Goal: Task Accomplishment & Management: Use online tool/utility

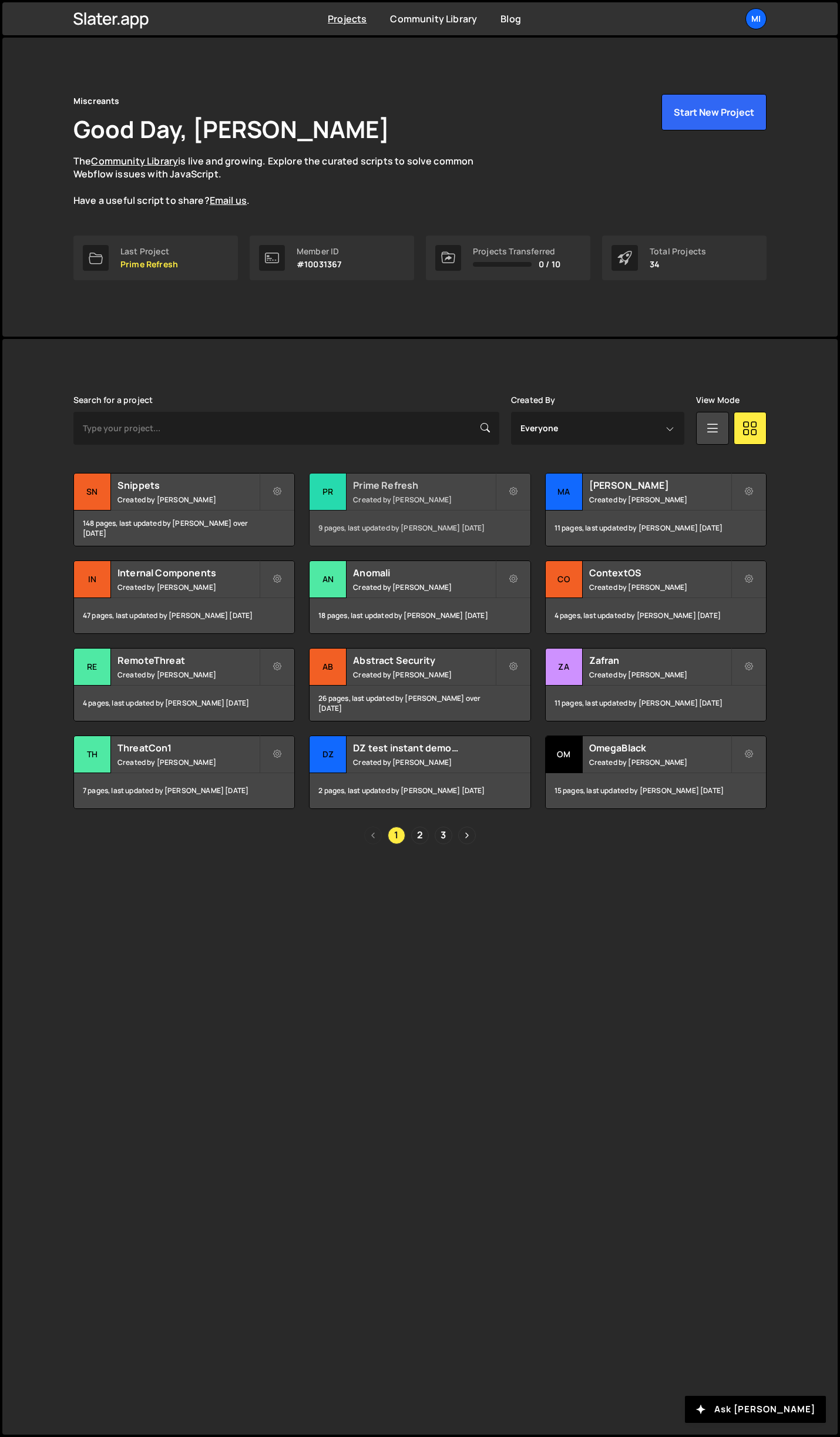
click at [451, 487] on h2 "Prime Refresh" at bounding box center [424, 485] width 142 height 13
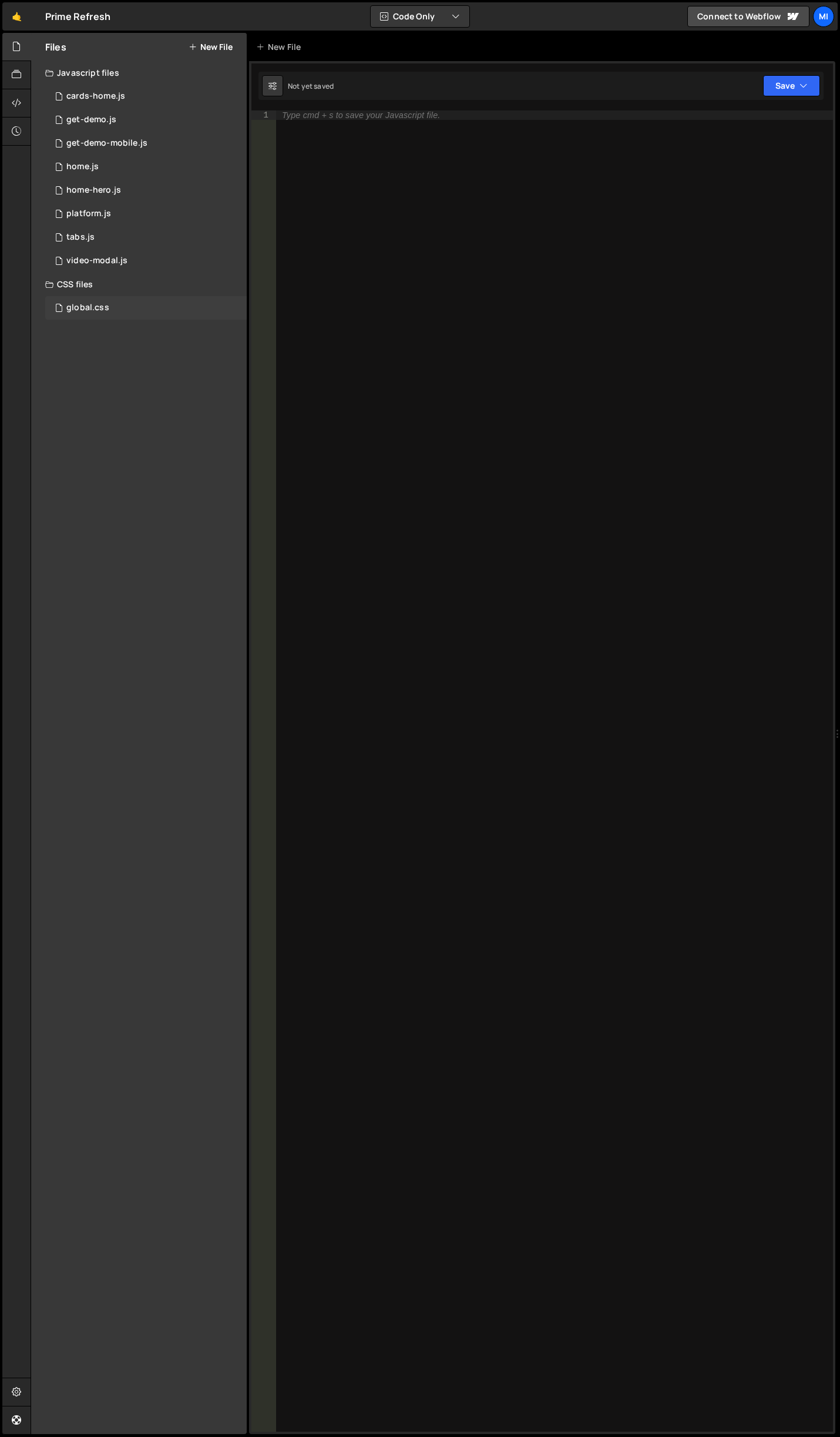
click at [136, 313] on div "global.css 0" at bounding box center [146, 308] width 201 height 24
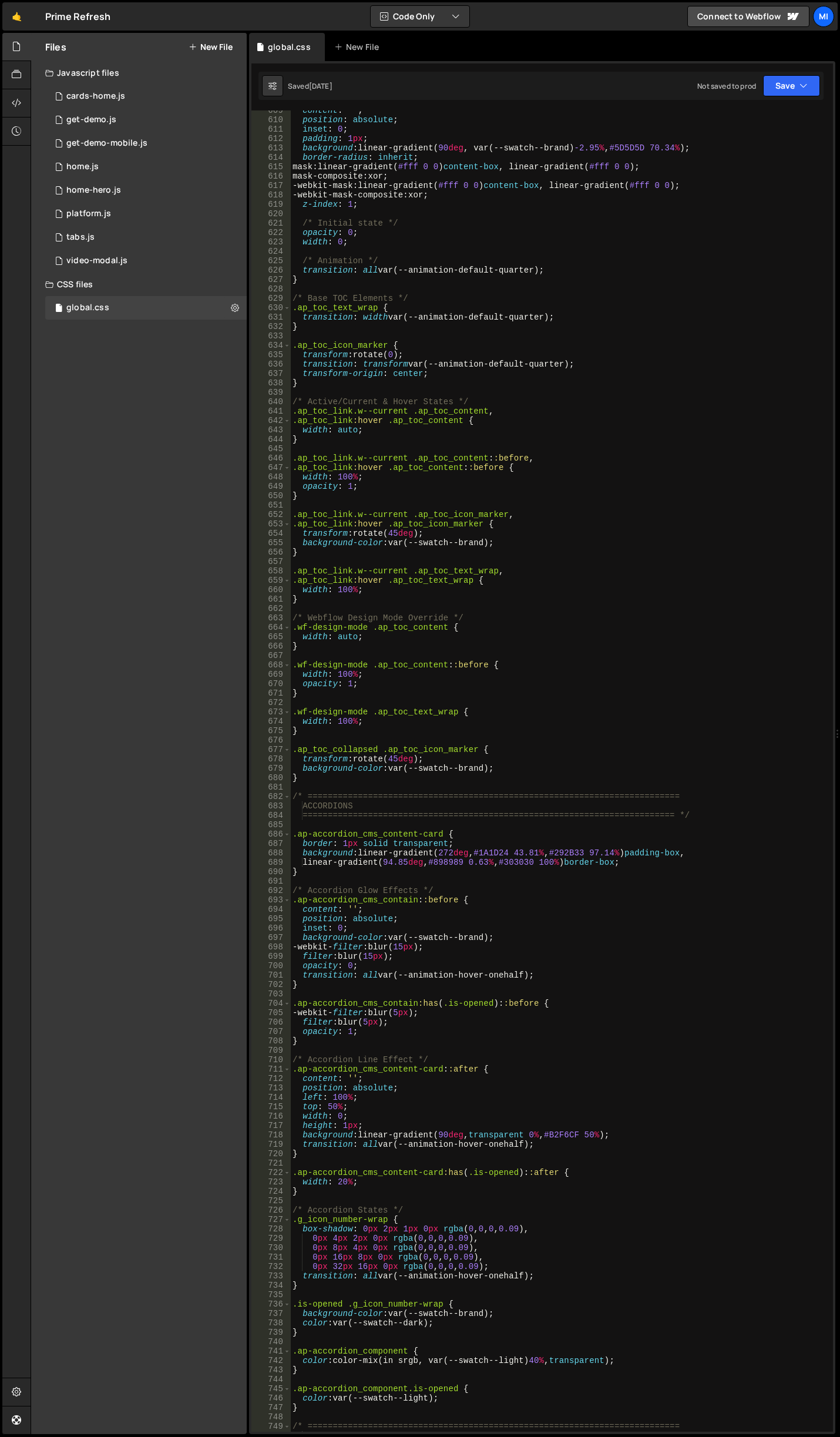
scroll to position [5886, 0]
type textarea "height: 1px;"
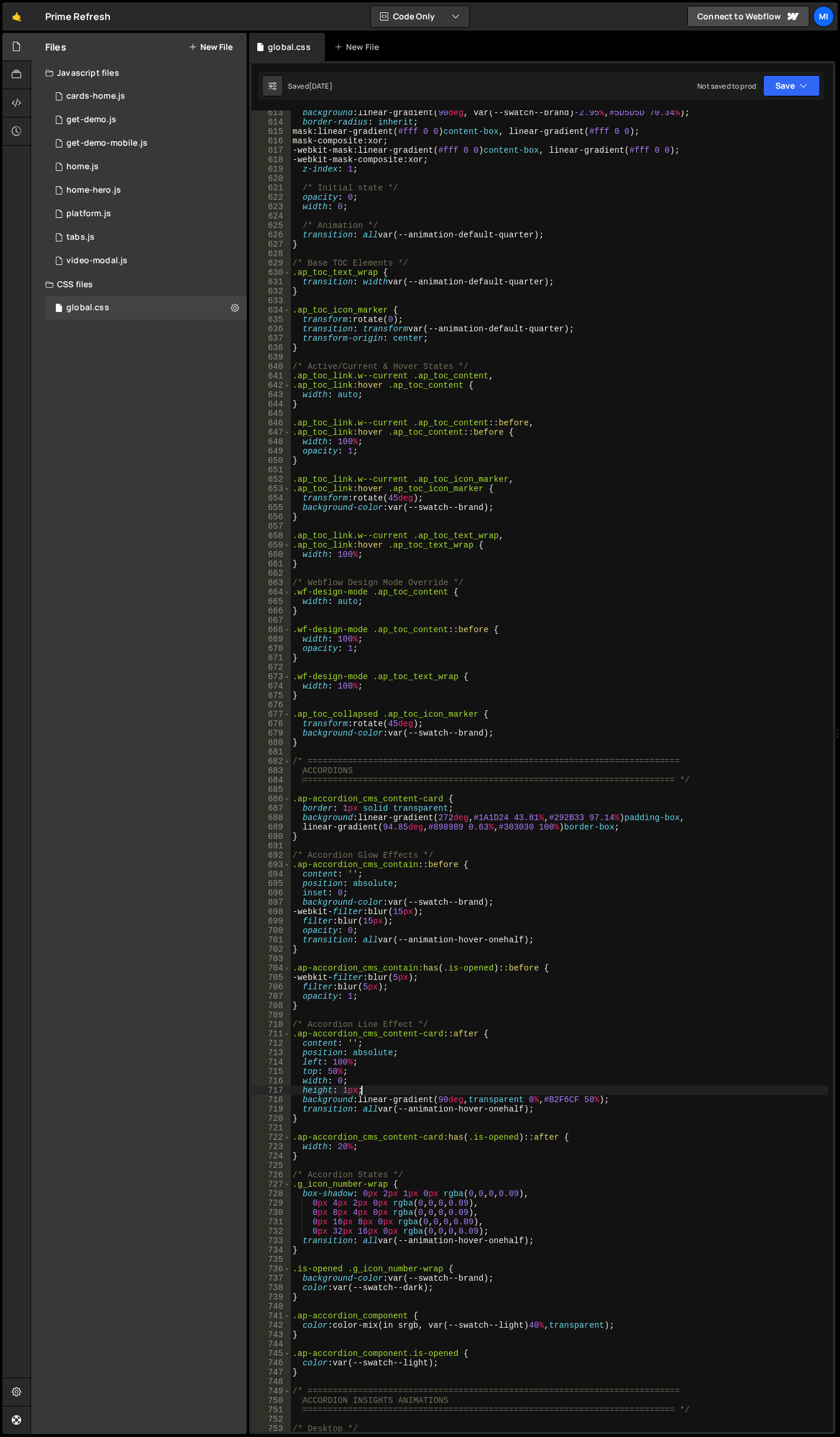
click at [489, 1090] on div "background : linear-gradient( 90 deg , var(--swatch--brand) -2.95 % , #5D5D5D 7…" at bounding box center [559, 778] width 538 height 1340
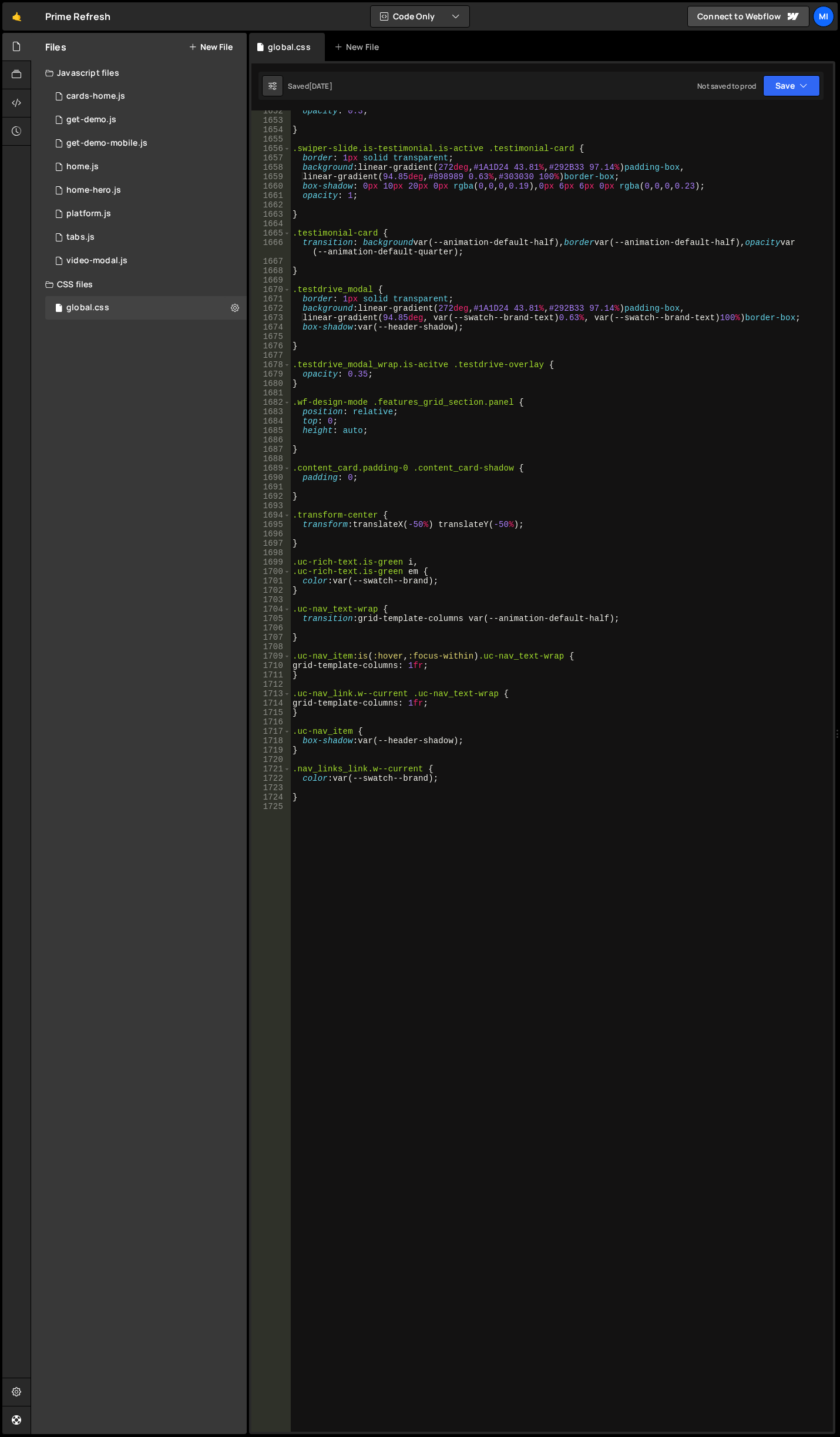
scroll to position [15909, 0]
click at [430, 842] on div "opacity : 0.3 ; } .swiper-slide.is-testimonial.is-active .testimonial-card { bo…" at bounding box center [559, 777] width 538 height 1340
drag, startPoint x: 406, startPoint y: 692, endPoint x: 352, endPoint y: 694, distance: 54.0
click at [352, 694] on div "opacity : 0.3 ; } .swiper-slide.is-testimonial.is-active .testimonial-card { bo…" at bounding box center [559, 777] width 538 height 1340
type textarea ".uc-nav_link.w--current .uc-nav_text-wrap {"
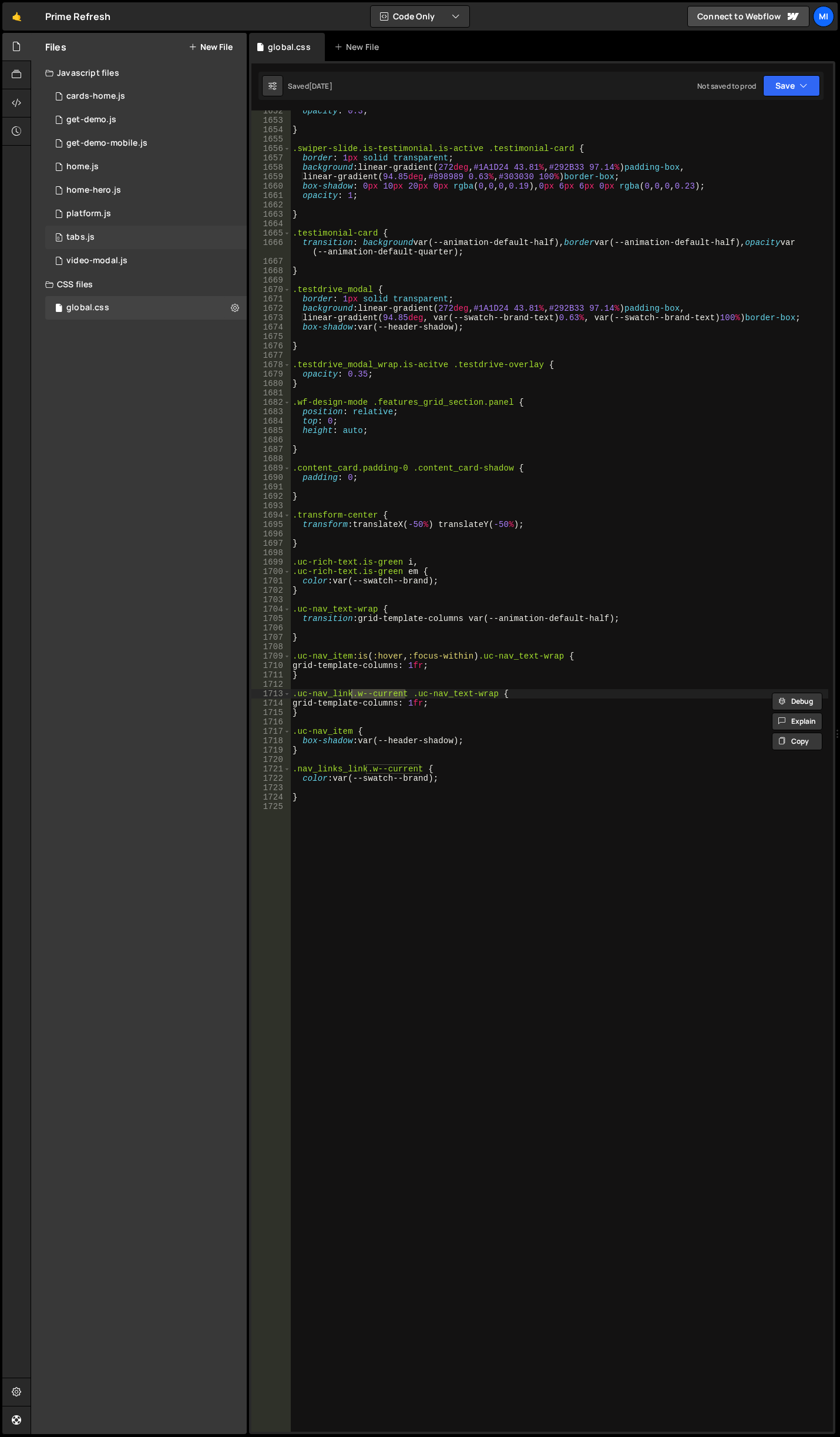
click at [105, 235] on div "0 tabs.js 0" at bounding box center [146, 237] width 201 height 24
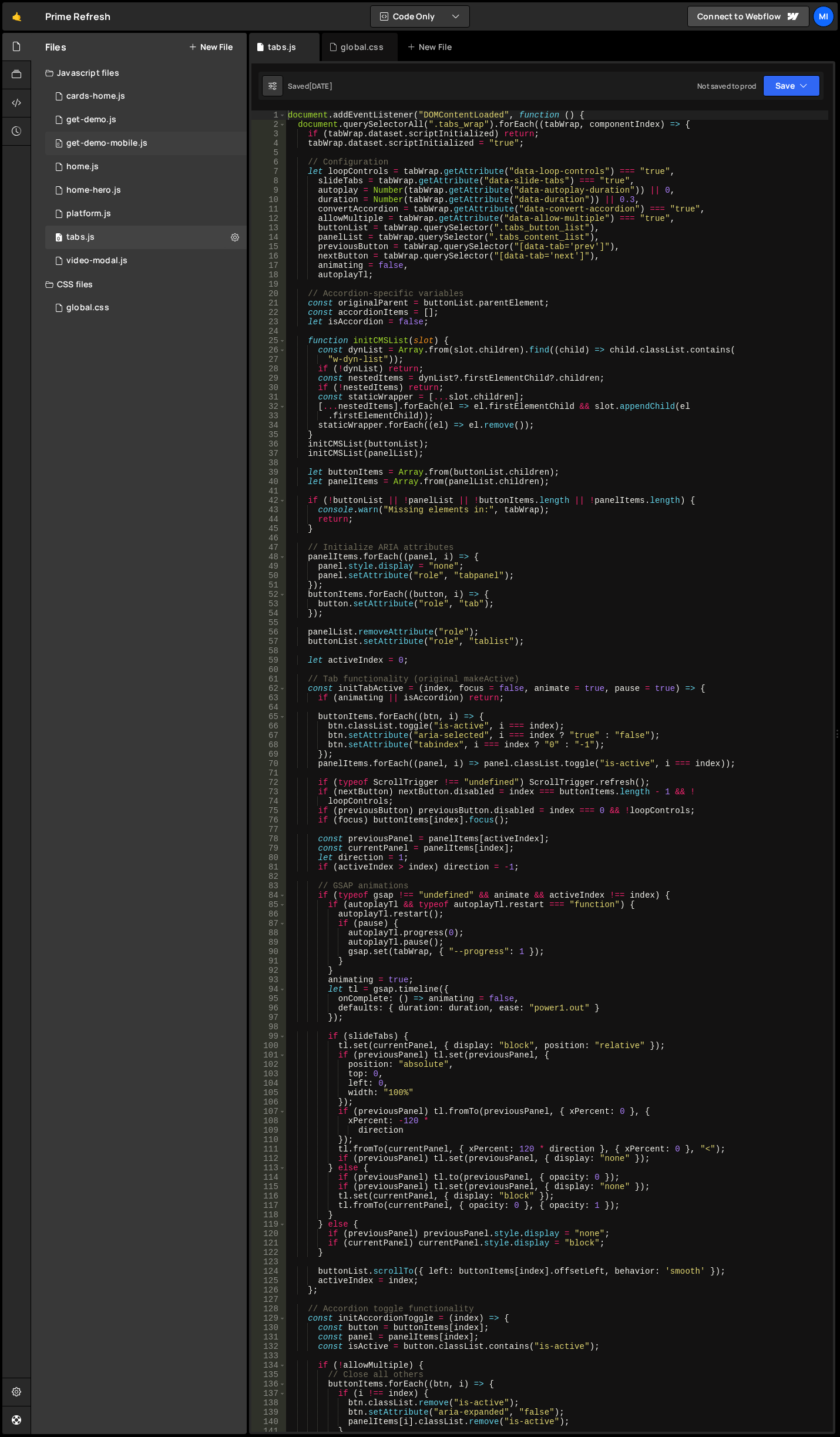
click at [121, 140] on div "get-demo-mobile.js" at bounding box center [107, 143] width 81 height 10
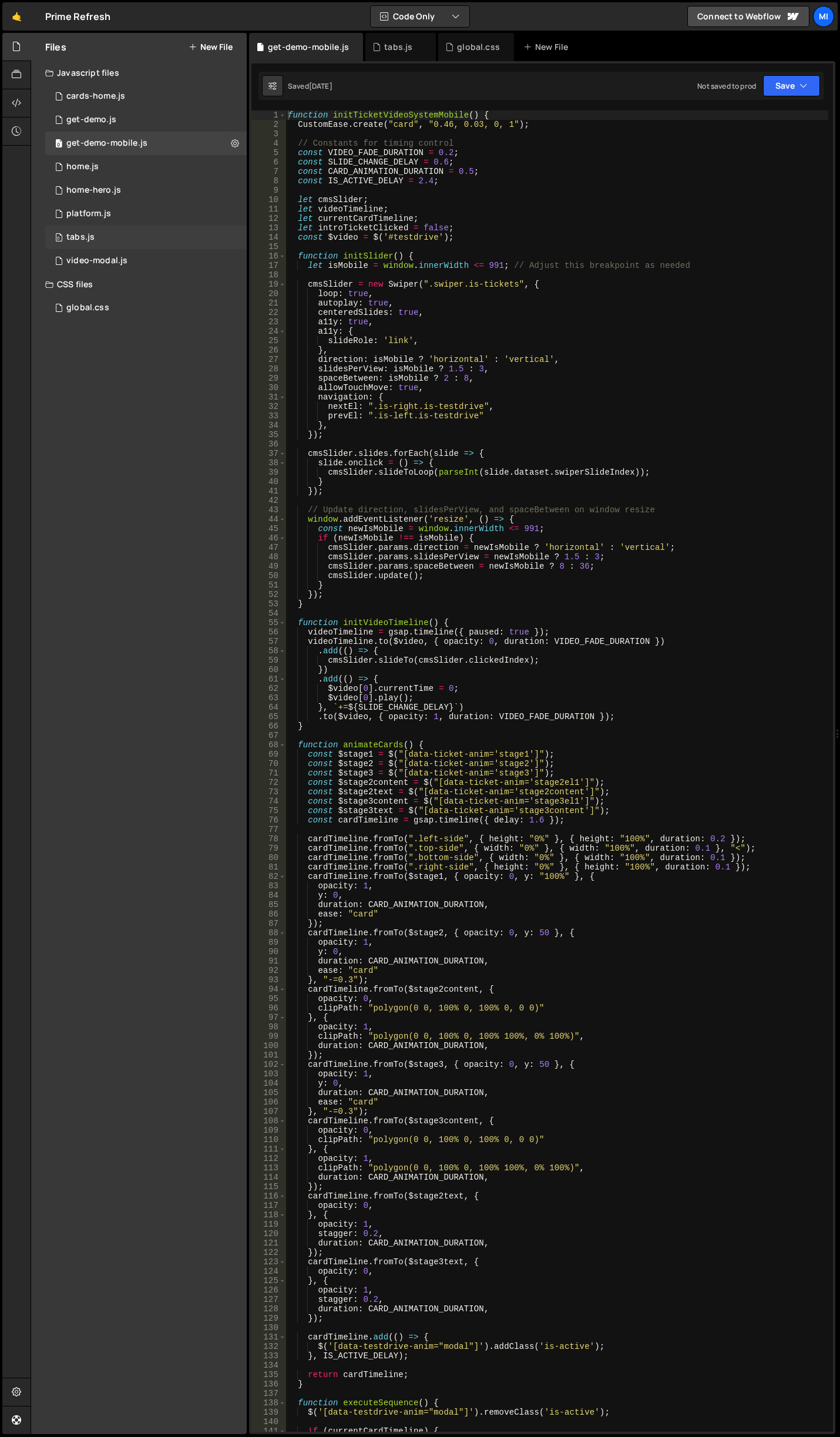
click at [113, 245] on div "0 tabs.js 0" at bounding box center [146, 237] width 201 height 24
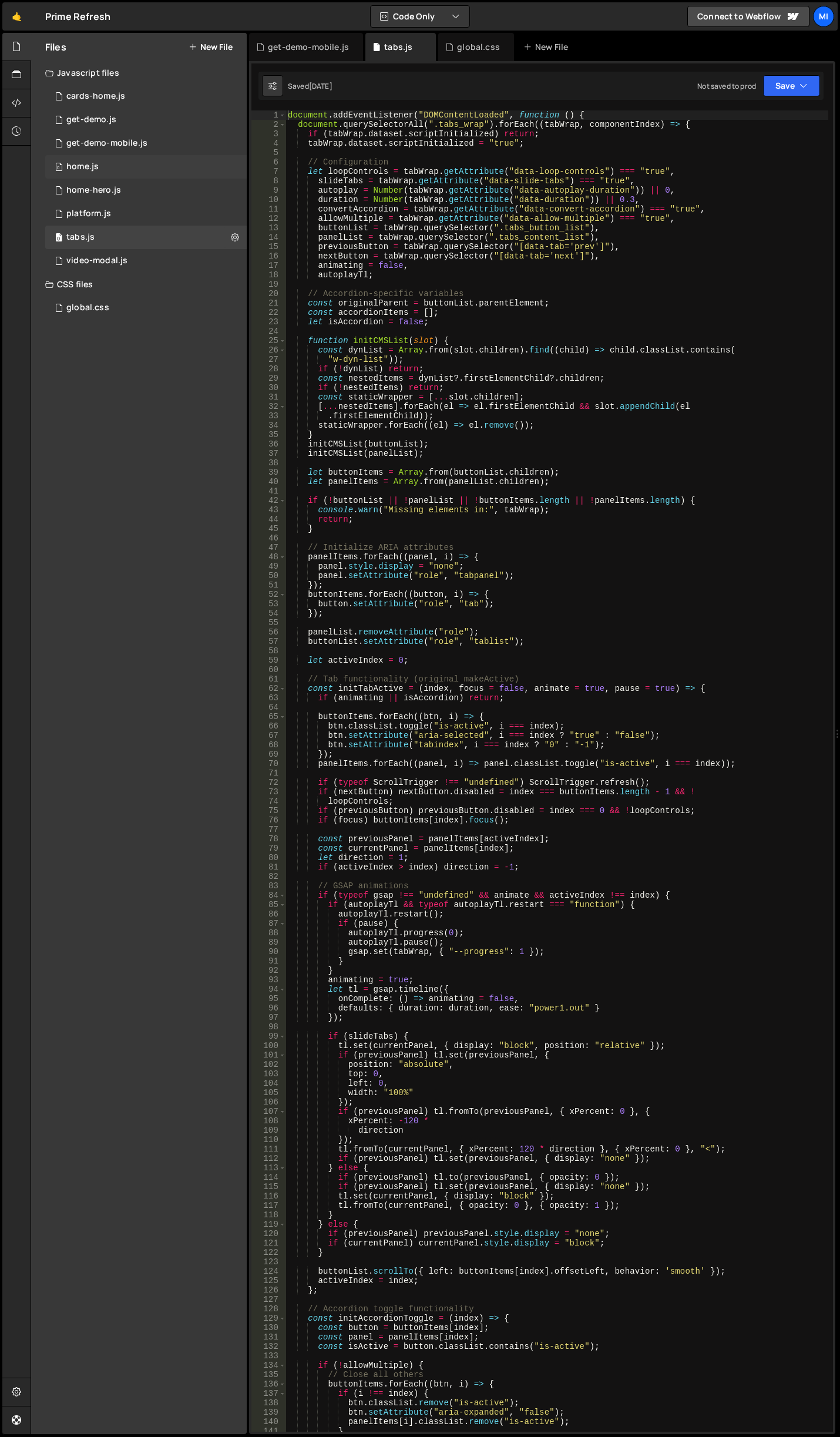
click at [111, 171] on div "0 home.js 0" at bounding box center [146, 166] width 201 height 24
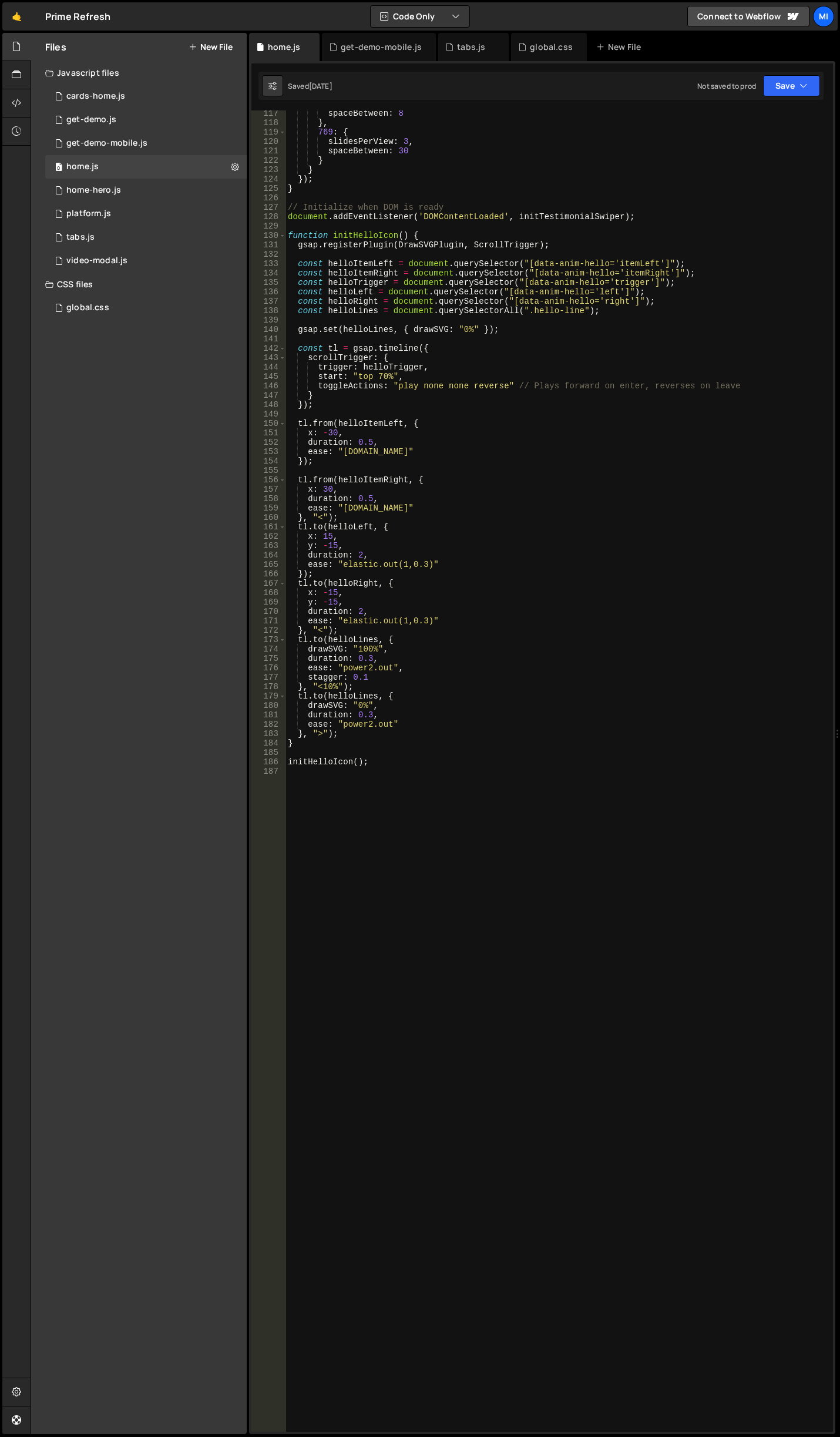
scroll to position [1022, 0]
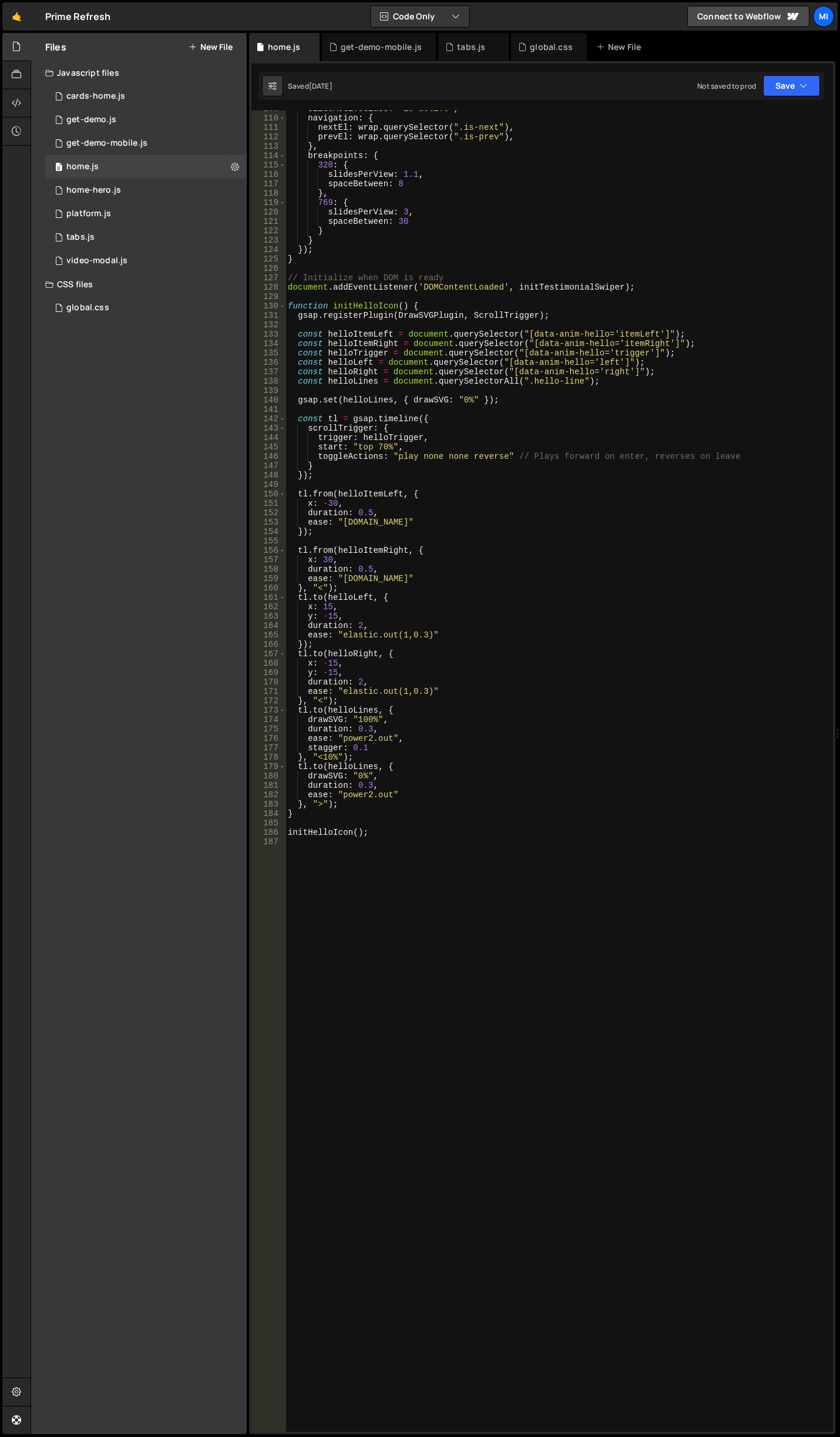
type textarea "ease: "power2.out","
click at [490, 734] on div "slideActiveClass : 'is-active' , navigation : { nextEl : wrap . querySelector (…" at bounding box center [557, 774] width 543 height 1340
click at [104, 189] on div "home-hero.js" at bounding box center [94, 190] width 54 height 10
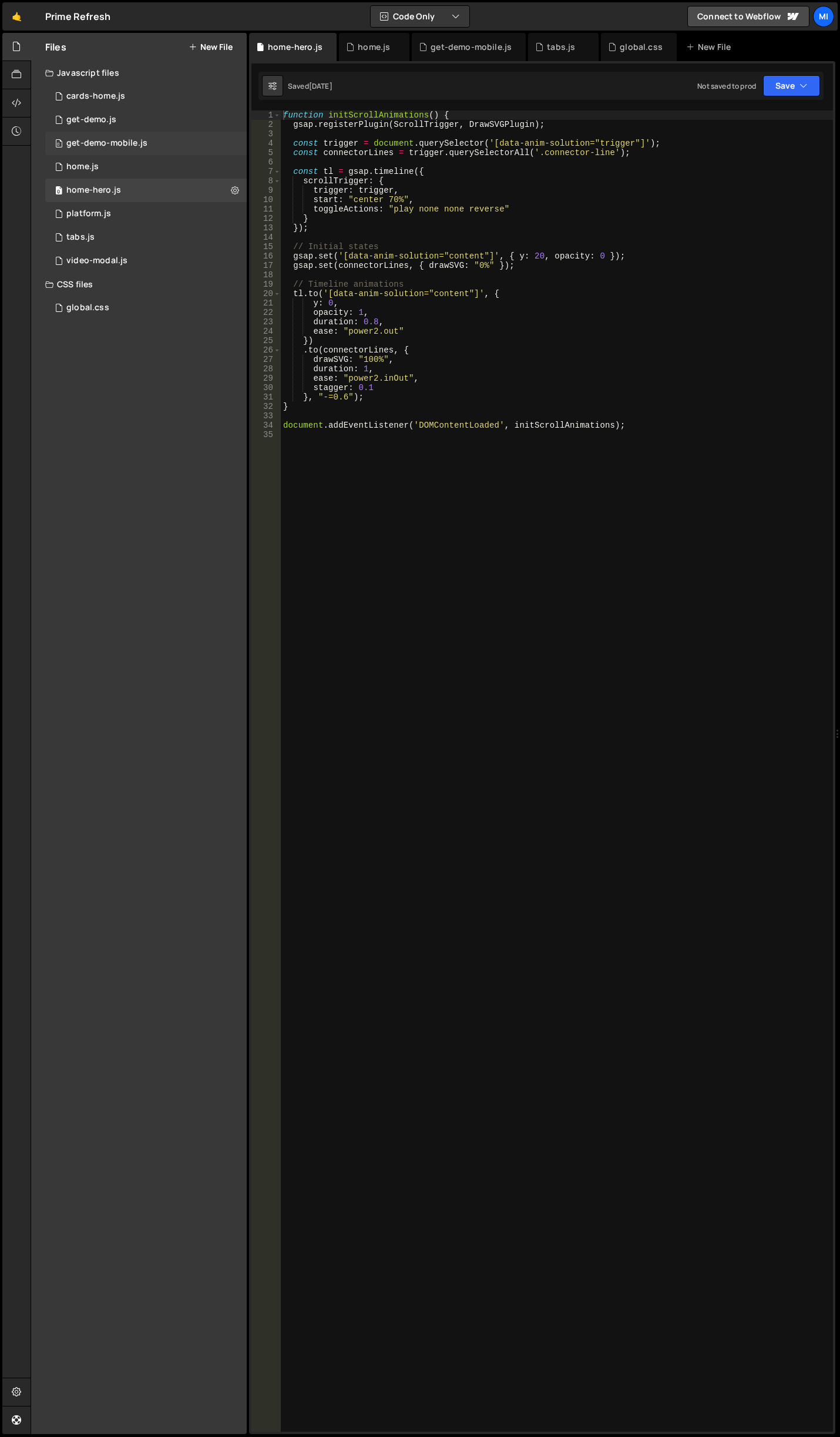
click at [96, 137] on div "0 get-demo-mobile.js 0" at bounding box center [146, 143] width 201 height 24
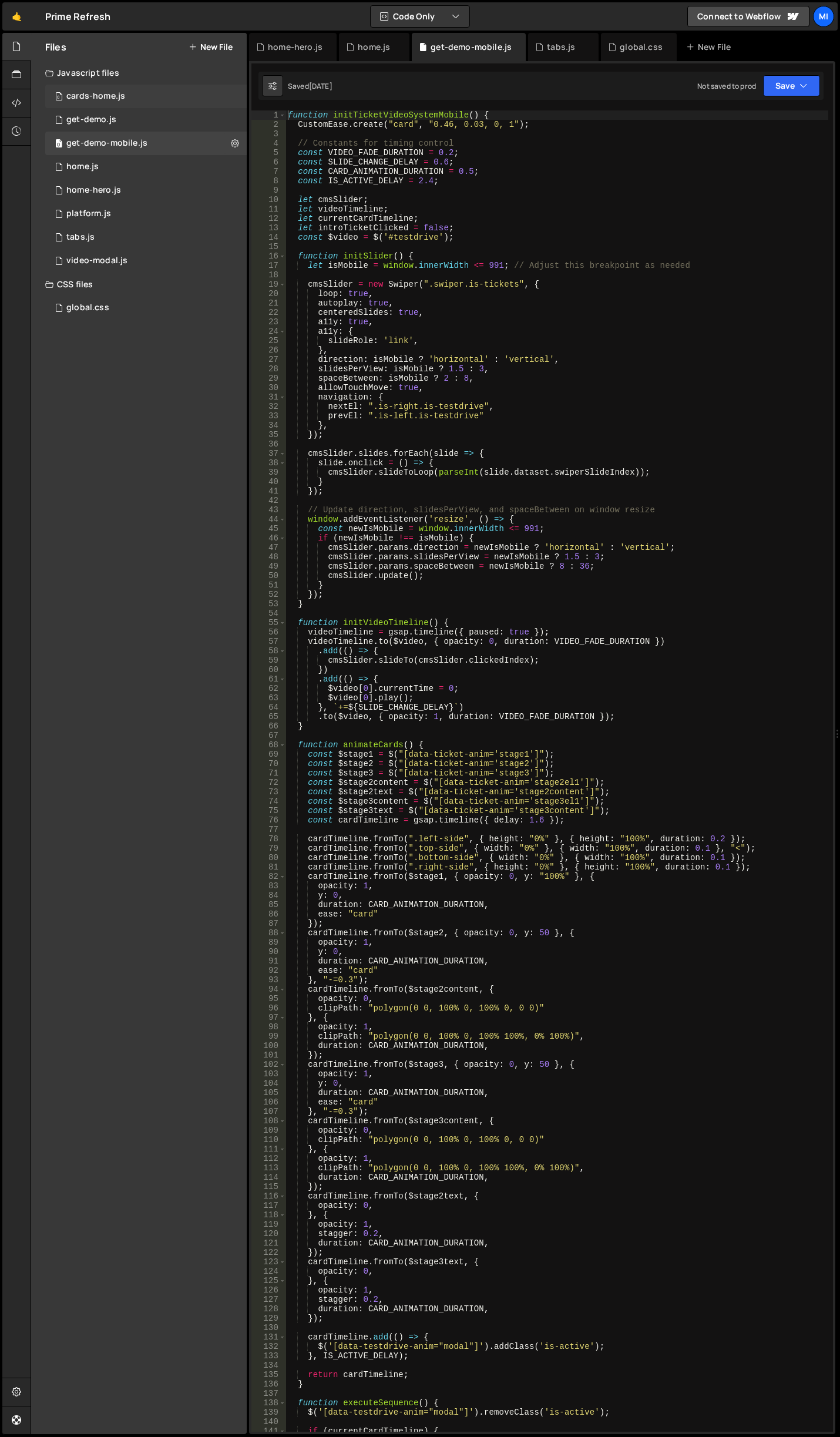
click at [90, 95] on div "cards-home.js" at bounding box center [96, 96] width 59 height 10
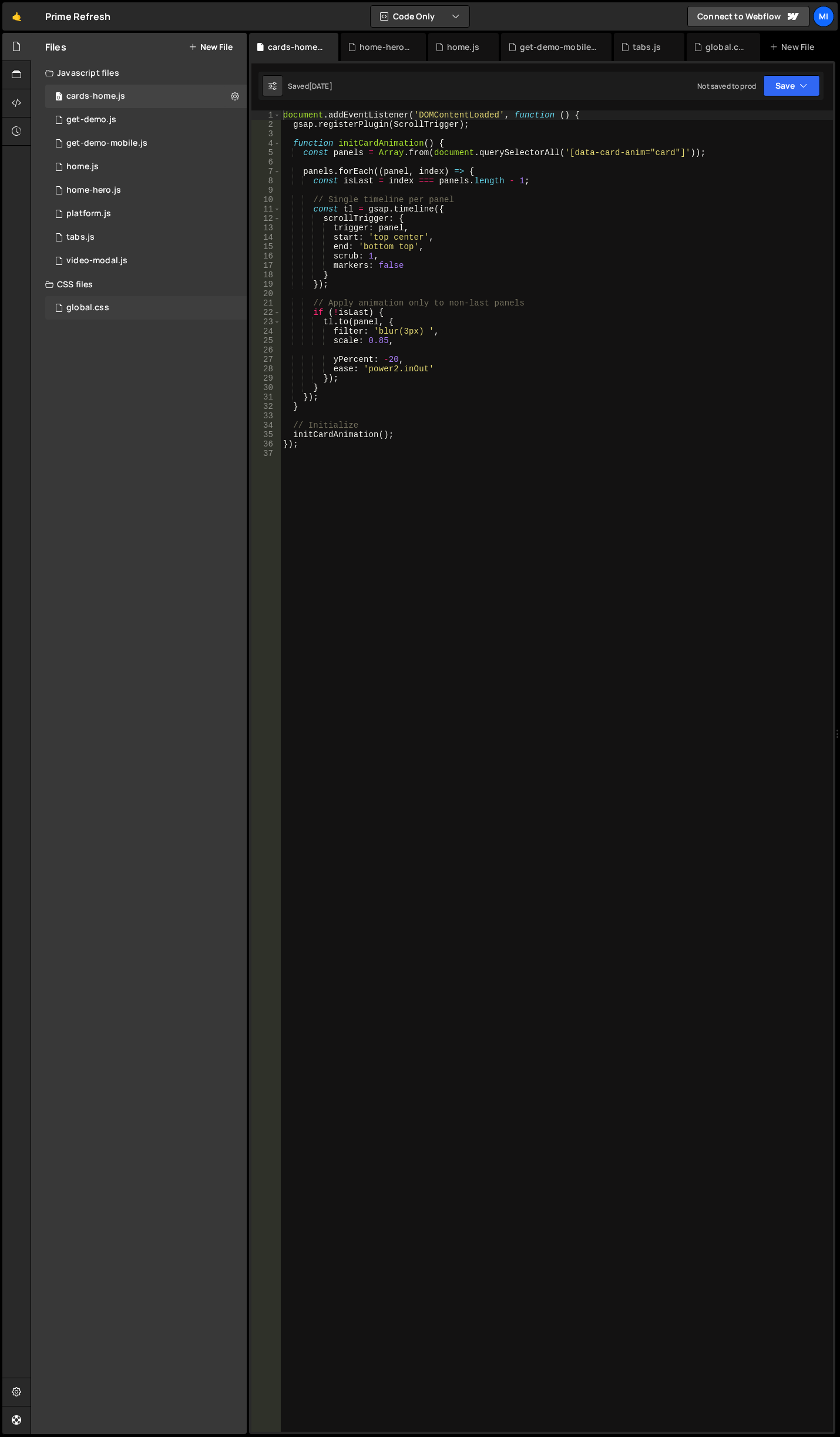
click at [109, 302] on div "global.css 0" at bounding box center [146, 308] width 201 height 24
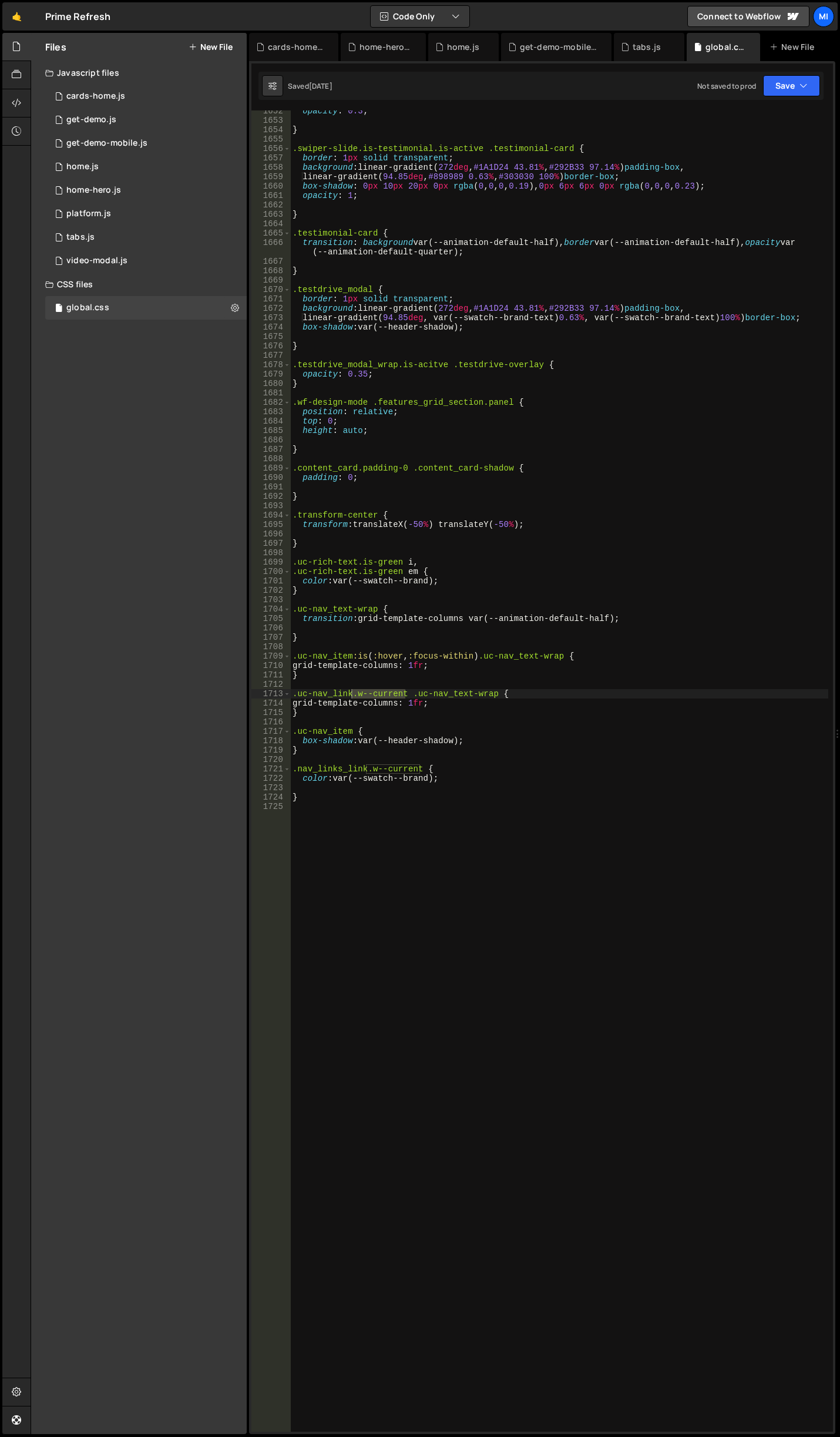
click at [441, 820] on div "opacity : 0.3 ; } .swiper-slide.is-testimonial.is-active .testimonial-card { bo…" at bounding box center [559, 777] width 538 height 1340
click at [475, 716] on div "opacity : 0.3 ; } .swiper-slide.is-testimonial.is-active .testimonial-card { bo…" at bounding box center [559, 777] width 538 height 1340
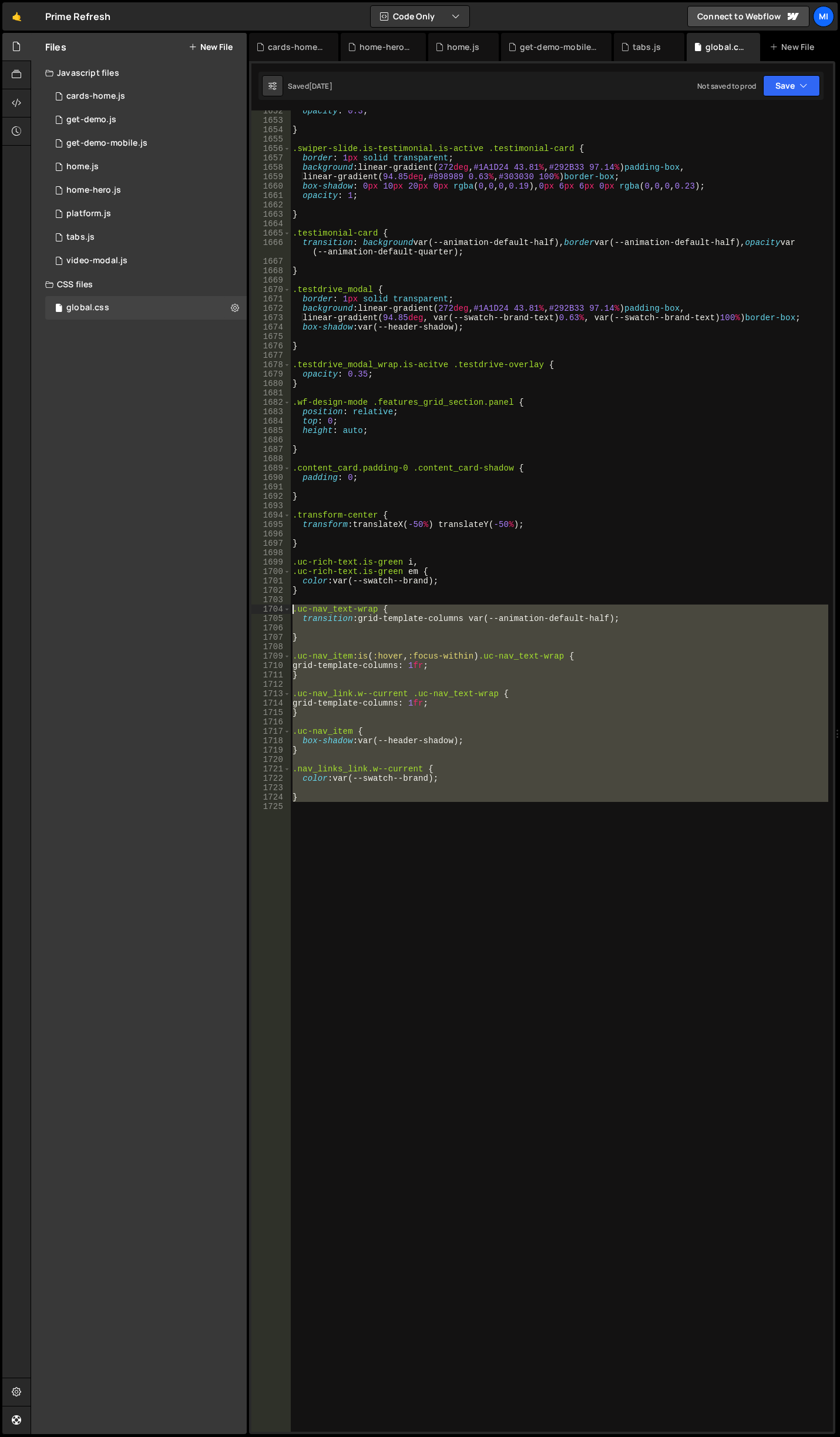
drag, startPoint x: 307, startPoint y: 805, endPoint x: 236, endPoint y: 606, distance: 211.3
click at [236, 606] on div "Files New File Javascript files 0 cards-home.js 0 0 get-demo.js 0 0 get-demo-mo…" at bounding box center [435, 734] width 810 height 1402
type textarea ".uc-nav_text-wrap { transition: grid-template-columns var(--animation-default-h…"
click at [587, 847] on div "opacity : 0.3 ; } .swiper-slide.is-testimonial.is-active .testimonial-card { bo…" at bounding box center [559, 771] width 538 height 1321
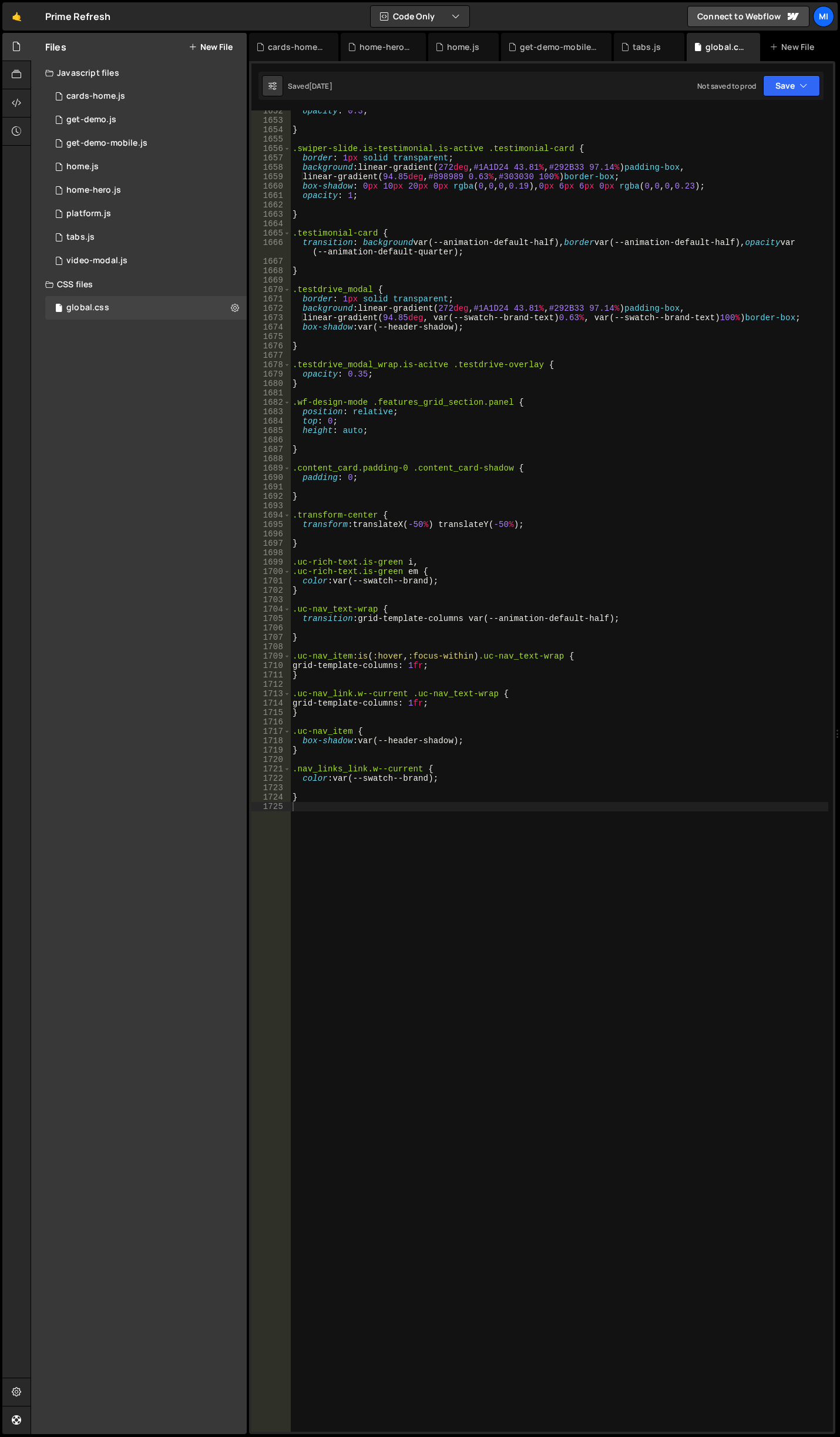
click at [551, 823] on div "opacity : 0.3 ; } .swiper-slide.is-testimonial.is-active .testimonial-card { bo…" at bounding box center [559, 777] width 538 height 1340
click at [474, 786] on div "opacity : 0.3 ; } .swiper-slide.is-testimonial.is-active .testimonial-card { bo…" at bounding box center [559, 777] width 538 height 1340
click at [470, 780] on div "opacity : 0.3 ; } .swiper-slide.is-testimonial.is-active .testimonial-card { bo…" at bounding box center [559, 777] width 538 height 1340
click at [482, 735] on div "opacity : 0.3 ; } .swiper-slide.is-testimonial.is-active .testimonial-card { bo…" at bounding box center [559, 777] width 538 height 1340
click at [124, 307] on div "global.css 0" at bounding box center [146, 308] width 201 height 24
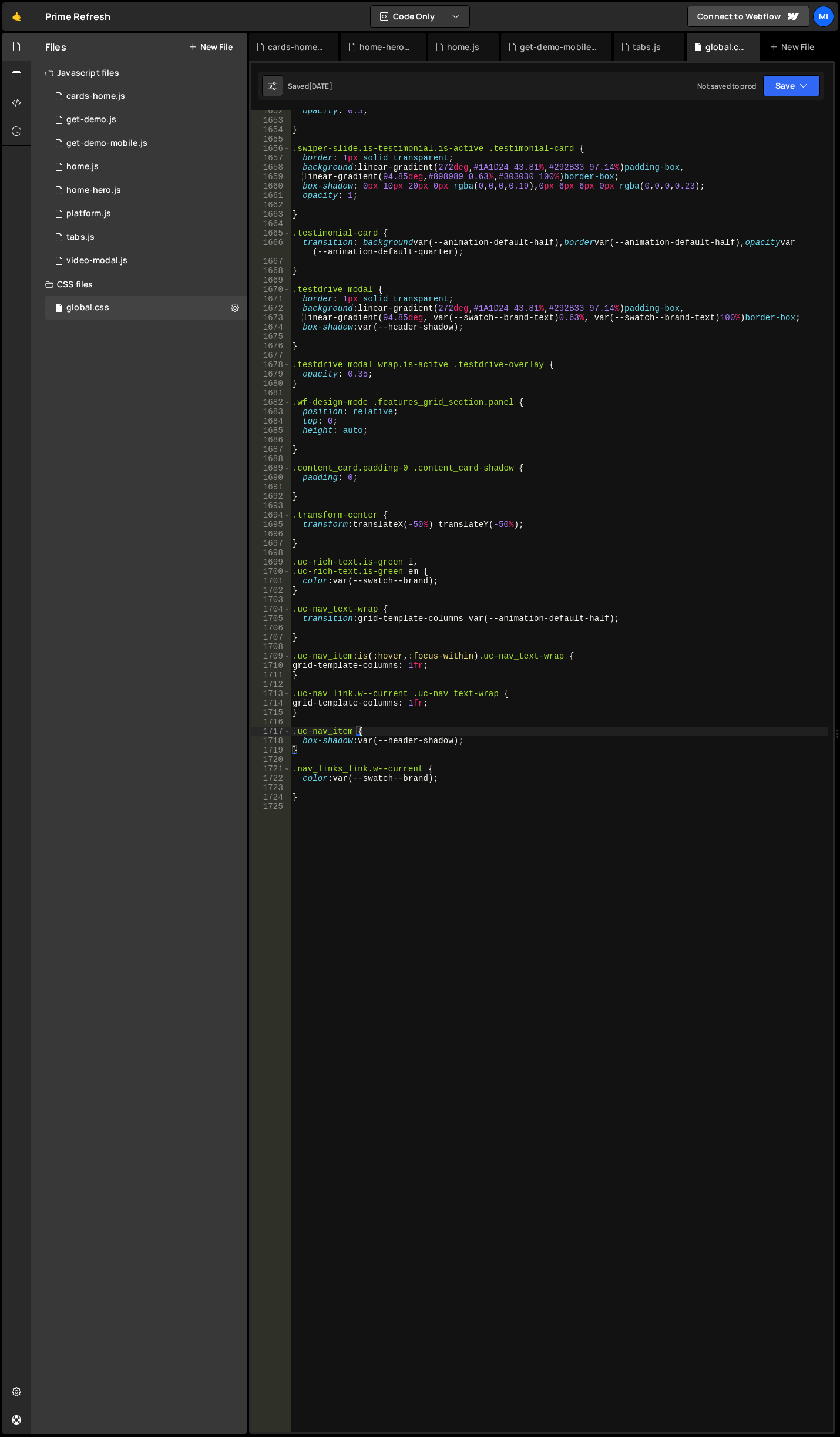
type textarea "grid-template-columns: 1fr;"
click at [455, 706] on div "opacity : 0.3 ; } .swiper-slide.is-testimonial.is-active .testimonial-card { bo…" at bounding box center [559, 777] width 538 height 1340
click at [472, 990] on div "opacity : 0.3 ; } .swiper-slide.is-testimonial.is-active .testimonial-card { bo…" at bounding box center [559, 777] width 538 height 1340
paste textarea ".uc-nav_text"
type textarea "/"
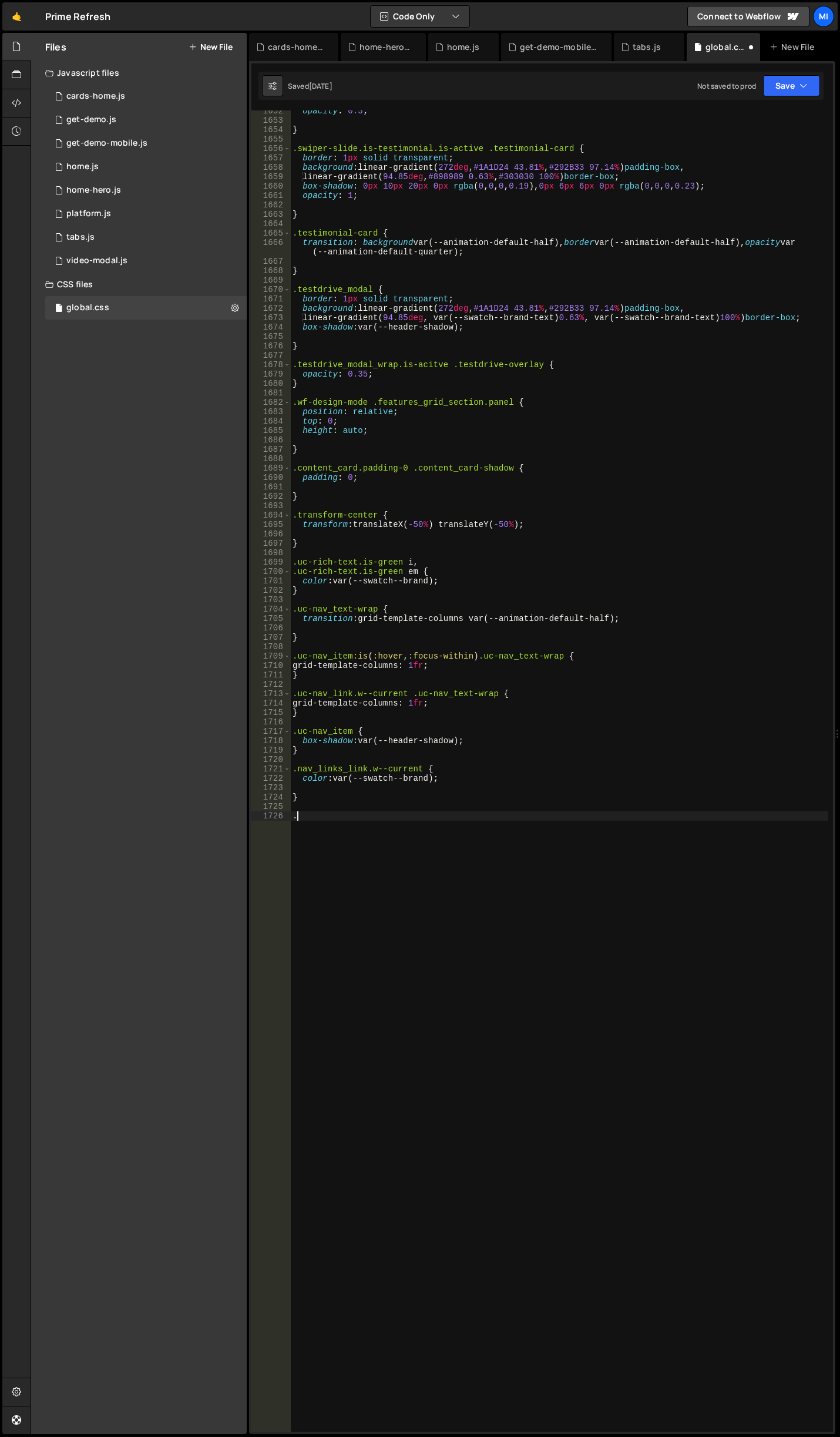
paste textarea ".uc-nav_text"
type textarea ".uc-nav_text {}"
type textarea "c"
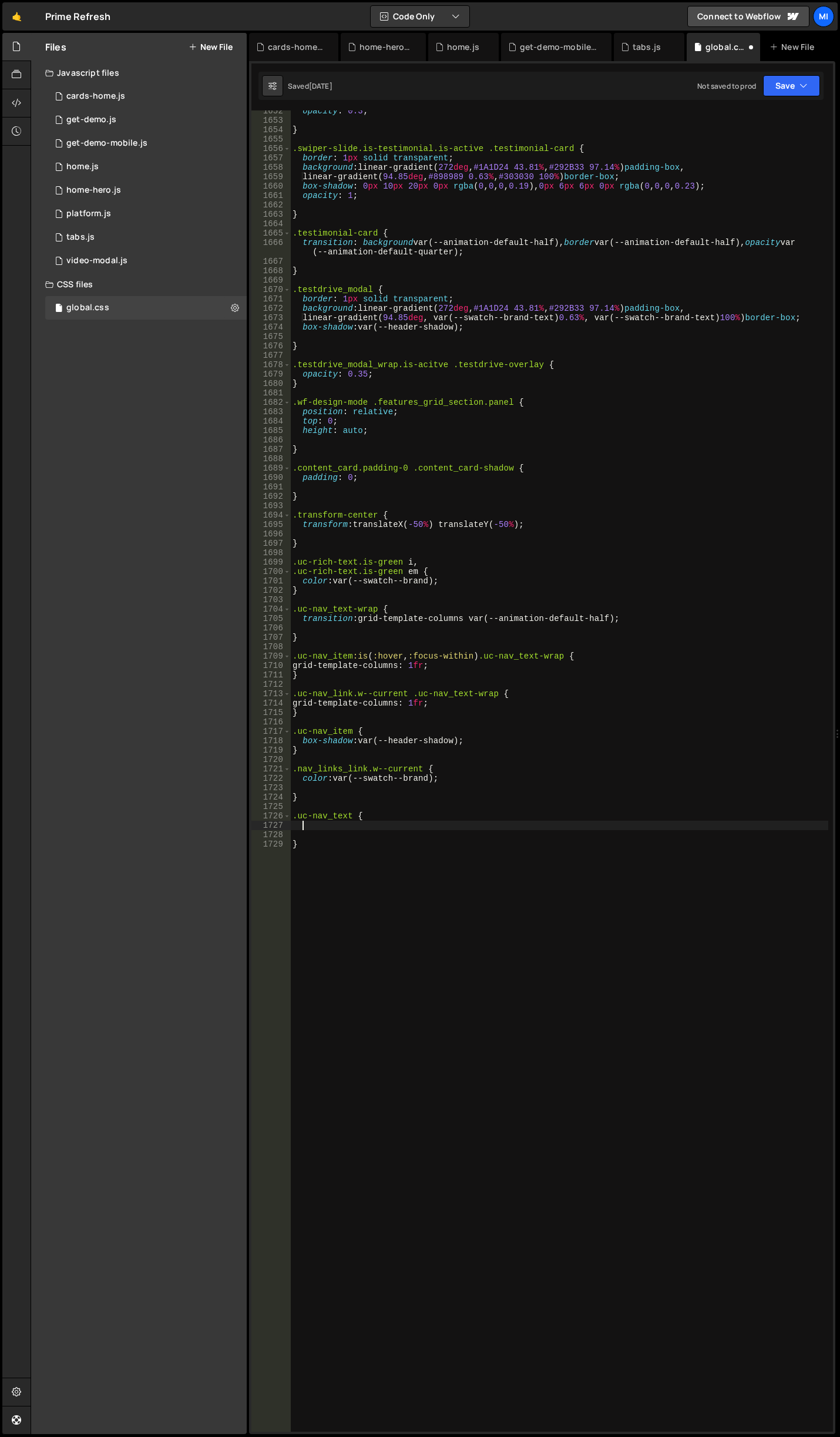
type textarea ".uc-nav_text {"
type textarea "color: white !important;"
click at [427, 850] on div "opacity : 0.3 ; } .swiper-slide.is-testimonial.is-active .testimonial-card { bo…" at bounding box center [559, 777] width 538 height 1340
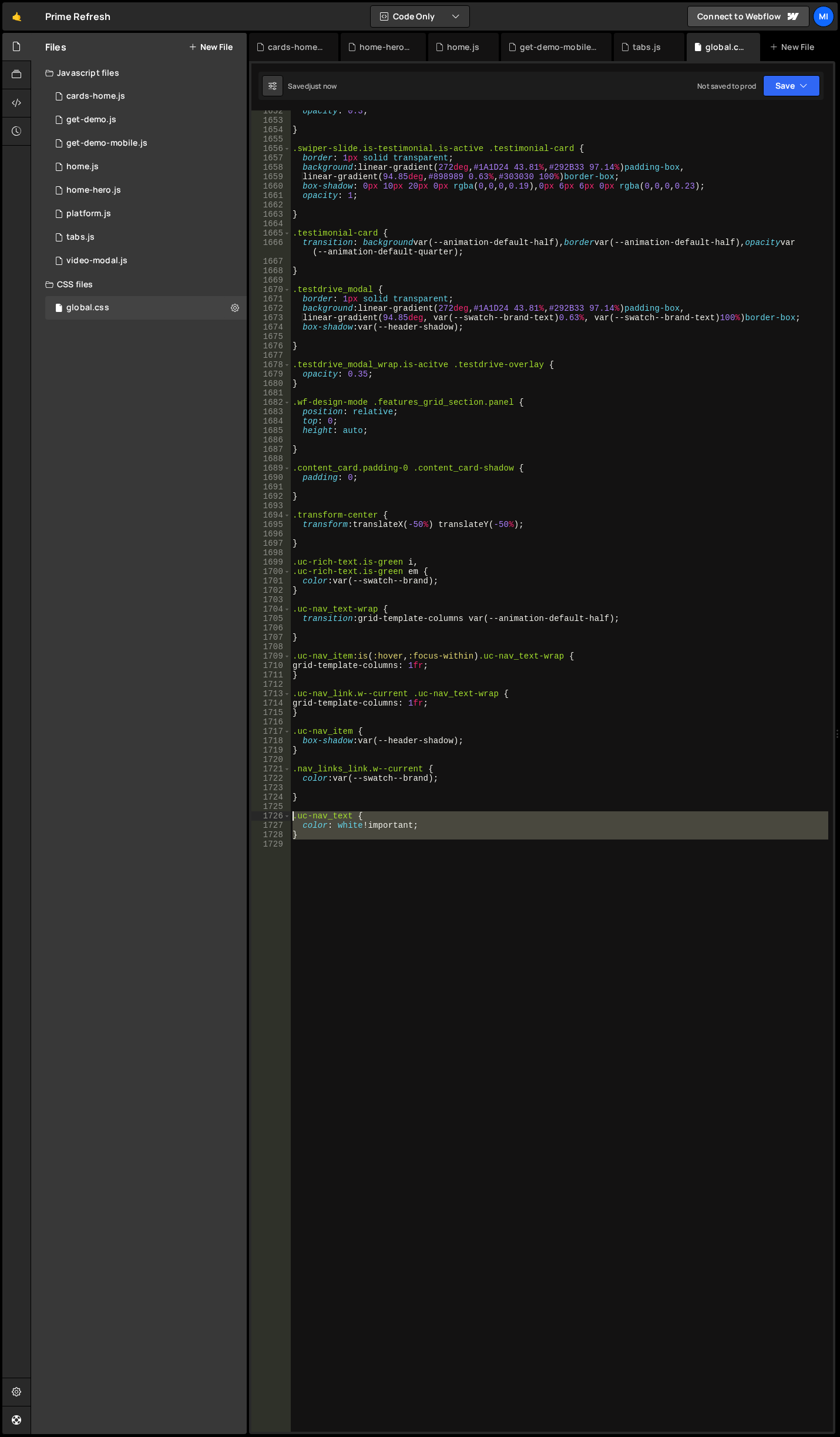
drag, startPoint x: 305, startPoint y: 853, endPoint x: 276, endPoint y: 818, distance: 45.5
click at [276, 818] on div "1652 1653 1654 1655 1656 1657 1658 1659 1660 1661 1662 1663 1664 1665 1666 1667…" at bounding box center [542, 771] width 582 height 1321
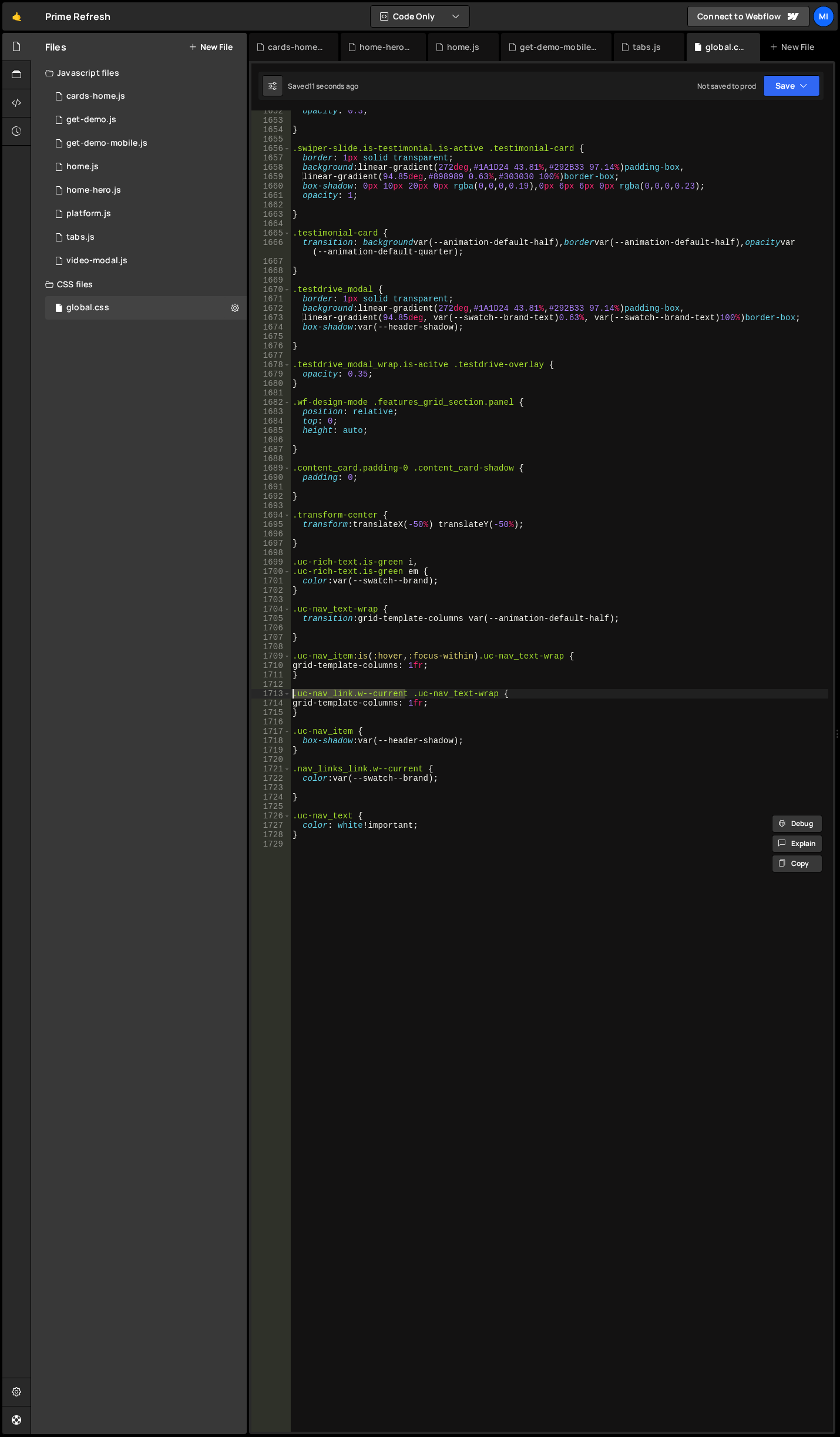
drag, startPoint x: 405, startPoint y: 694, endPoint x: 239, endPoint y: 695, distance: 166.0
click at [239, 695] on div "Files New File Javascript files 0 cards-home.js 0 0 get-demo.js 0 0 get-demo-mo…" at bounding box center [435, 734] width 810 height 1402
type textarea ".uc-nav_link.w--current .uc-nav_text-wrap {"
click at [318, 924] on div "opacity : 0.3 ; } .swiper-slide.is-testimonial.is-active .testimonial-card { bo…" at bounding box center [559, 777] width 538 height 1340
paste textarea ".uc-nav_link.w--current"
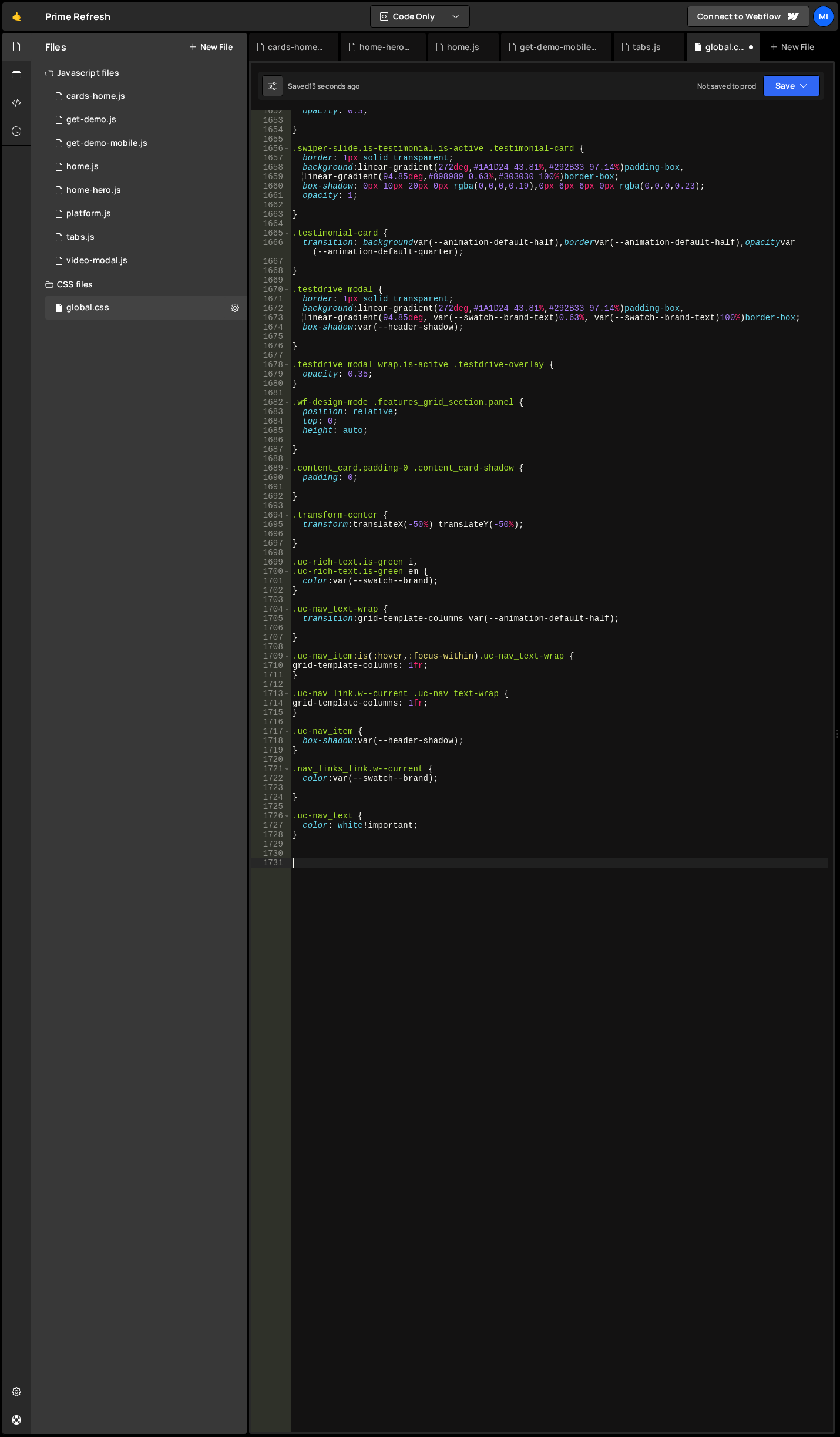
type textarea ".uc-nav_link.w--current"
click at [295, 816] on div "opacity : 0.3 ; } .swiper-slide.is-testimonial.is-active .testimonial-card { bo…" at bounding box center [559, 777] width 538 height 1340
paste textarea ".uc-nav_link.w--current"
drag, startPoint x: 349, startPoint y: 656, endPoint x: 196, endPoint y: 659, distance: 153.0
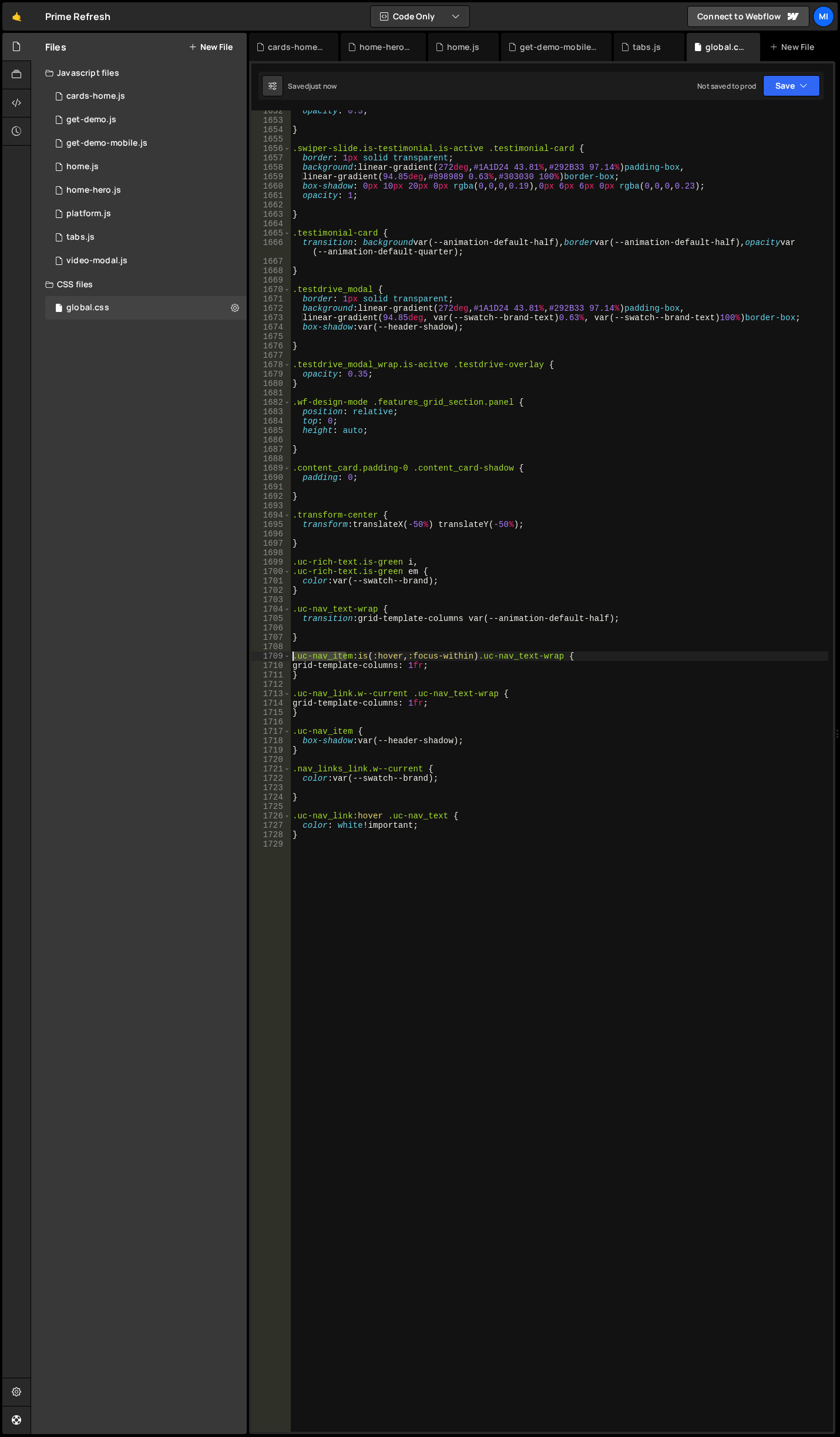
click at [196, 659] on div "Files New File Javascript files 0 cards-home.js 0 0 get-demo.js 0 0 get-demo-mo…" at bounding box center [435, 734] width 810 height 1402
drag, startPoint x: 350, startPoint y: 813, endPoint x: 287, endPoint y: 815, distance: 63.0
click at [287, 815] on div ".uc-nav_item:is(:hover, :focus-within) .uc-nav_text-wrap { 1652 1653 1654 1655 …" at bounding box center [542, 771] width 582 height 1321
paste textarea "ite"
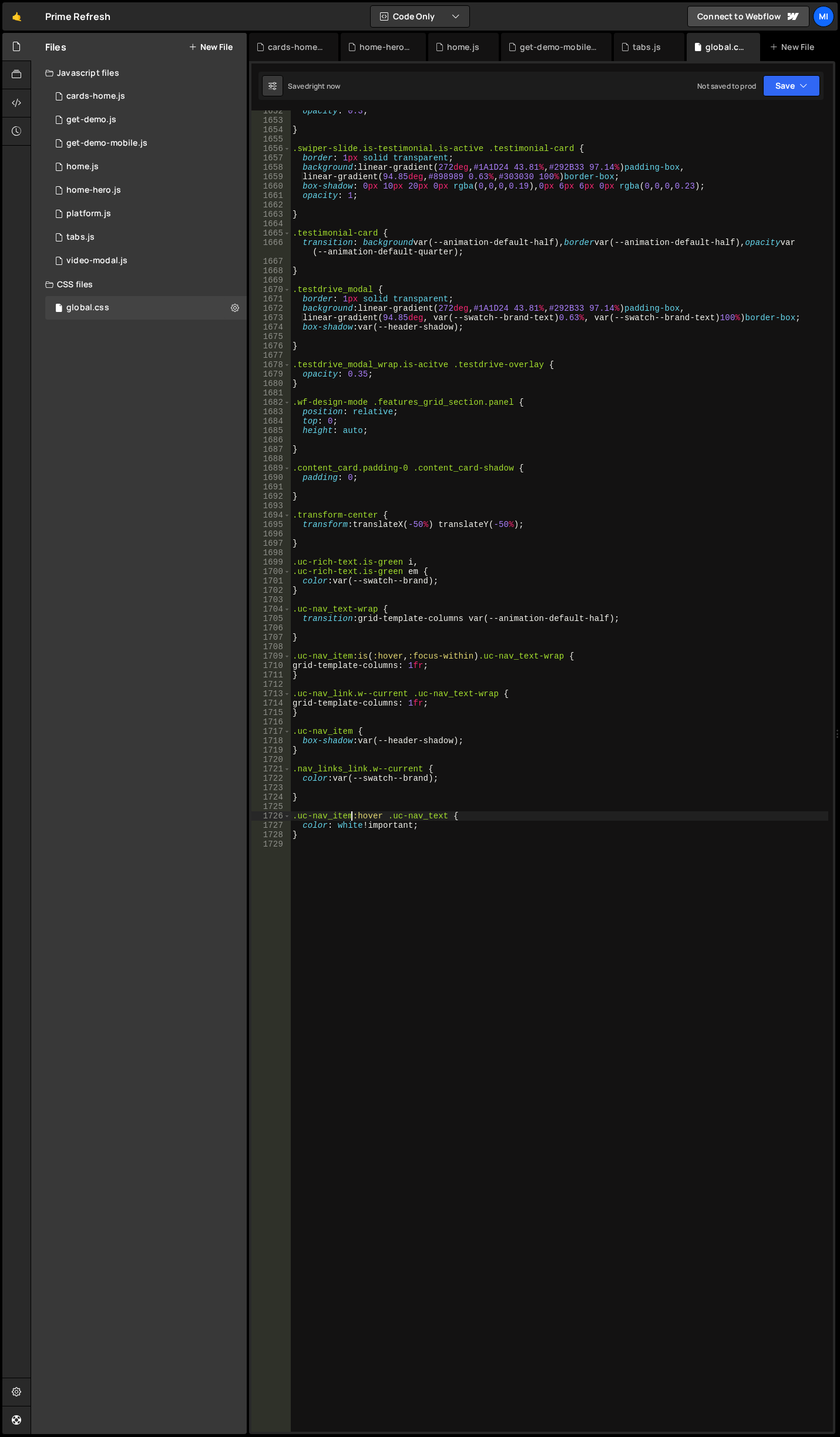
type textarea ".uc-nav_item:hover .uc-nav_text {"
